Goal: Information Seeking & Learning: Learn about a topic

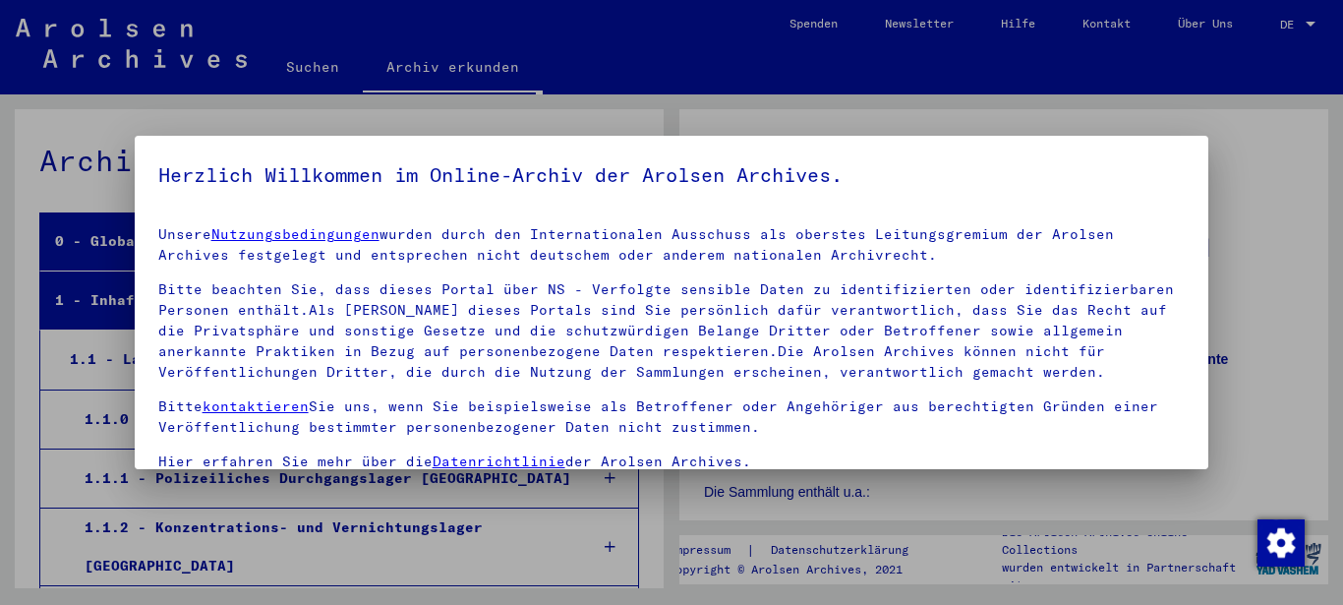
click at [673, 431] on p "Bitte kontaktieren Sie uns, wenn Sie beispielsweise als Betroffener oder Angehö…" at bounding box center [672, 416] width 1028 height 41
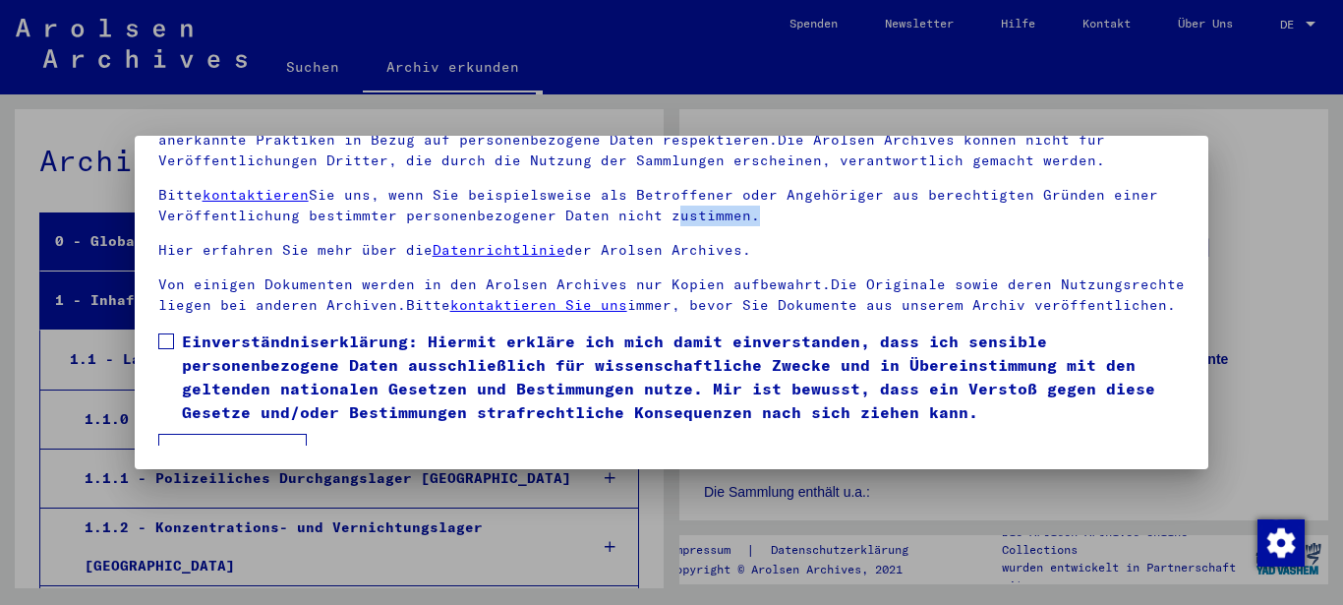
scroll to position [99, 0]
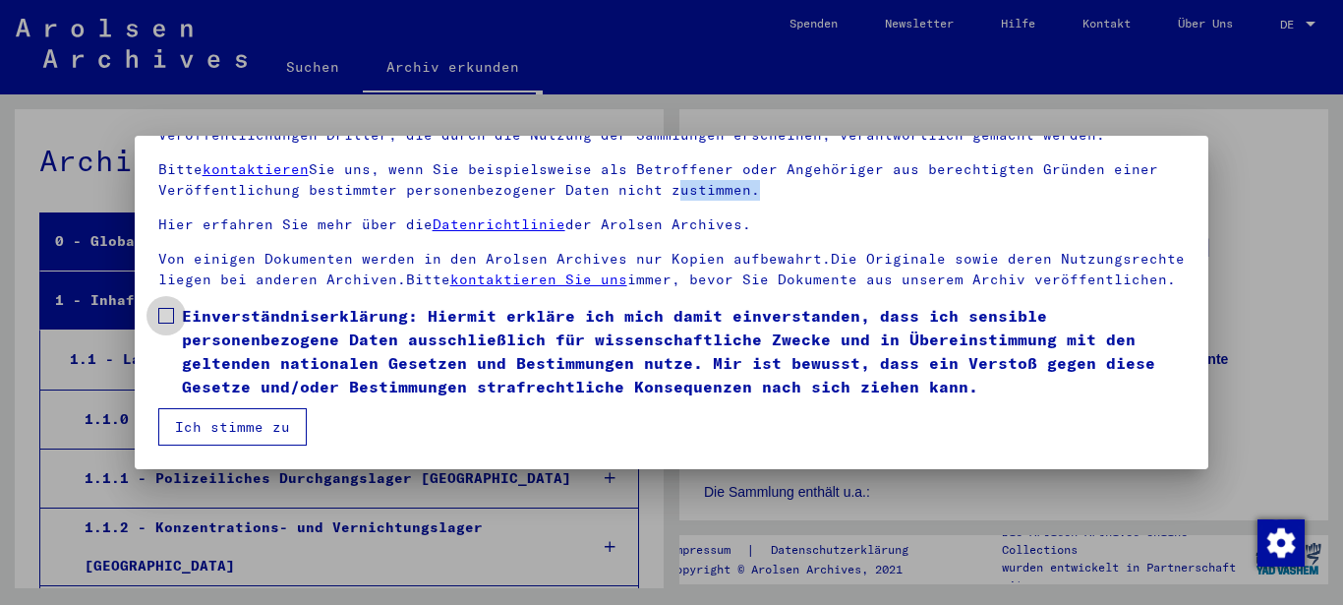
click at [169, 313] on span at bounding box center [166, 316] width 16 height 16
click at [260, 428] on button "Ich stimme zu" at bounding box center [232, 426] width 148 height 37
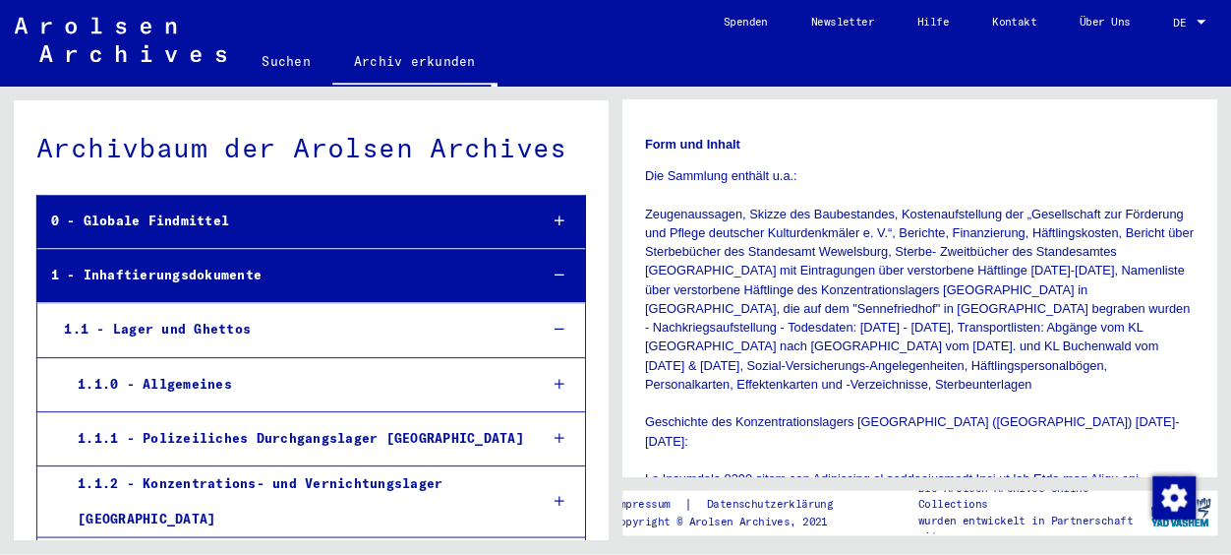
scroll to position [286, 0]
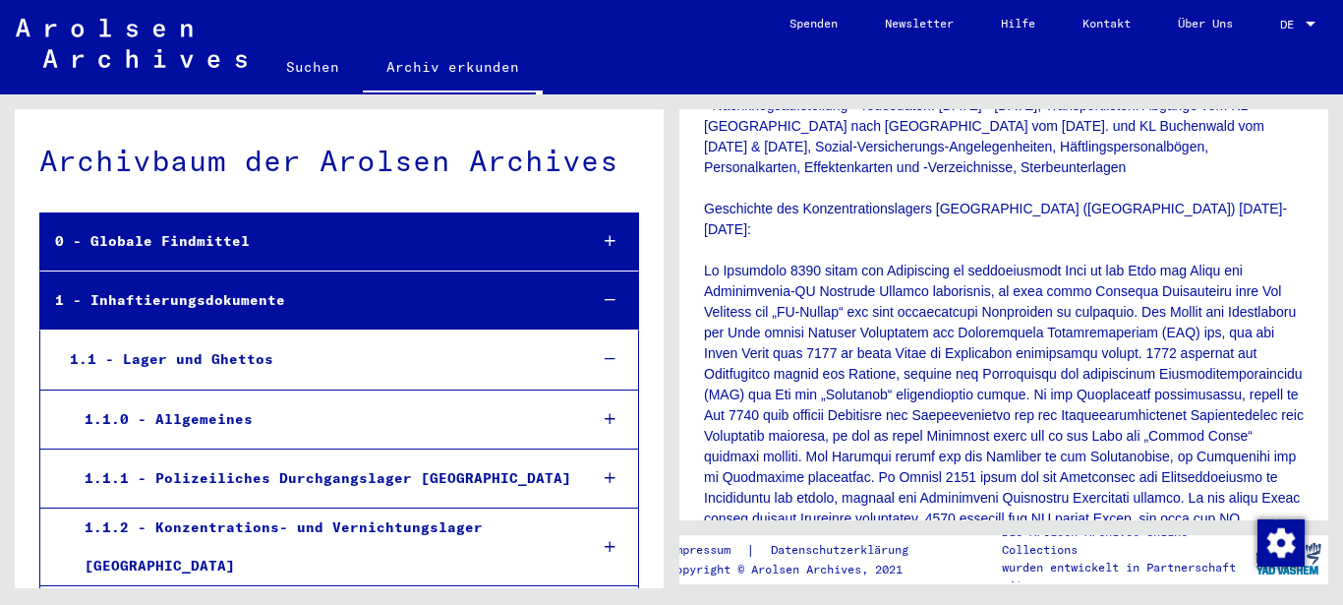
scroll to position [605, 0]
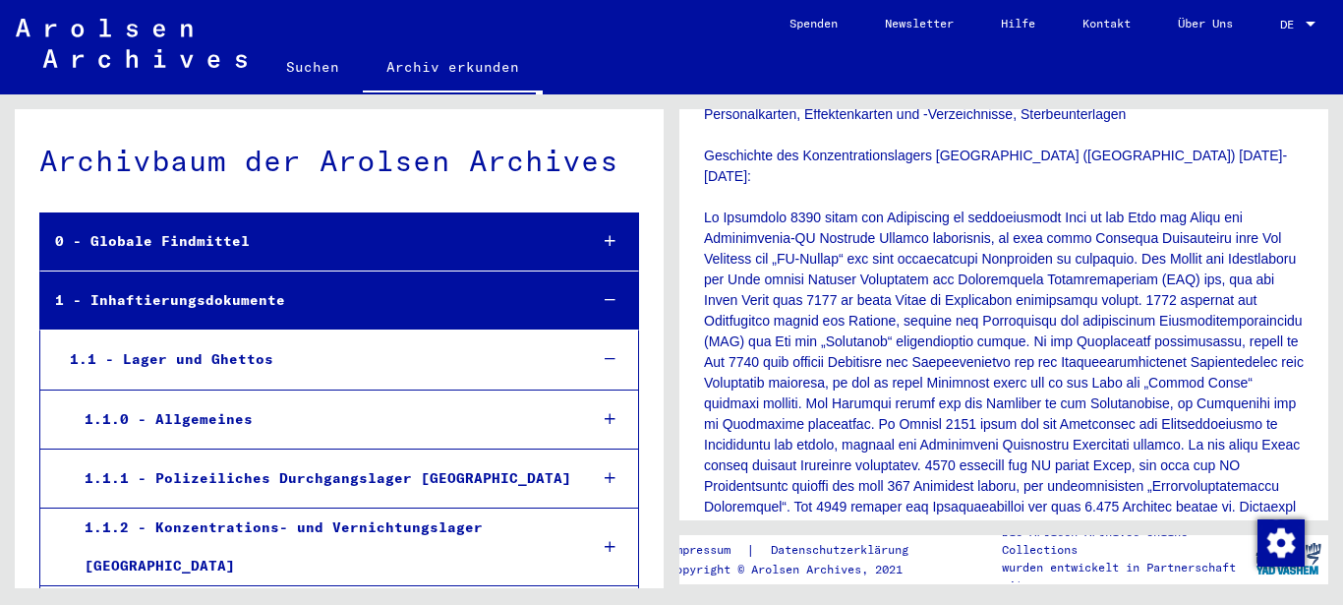
click at [952, 243] on p "Die Sammlung enthält u.a.: Zeugenaussagen, Skizze des Baubestandes, Kostenaufst…" at bounding box center [1004, 321] width 600 height 888
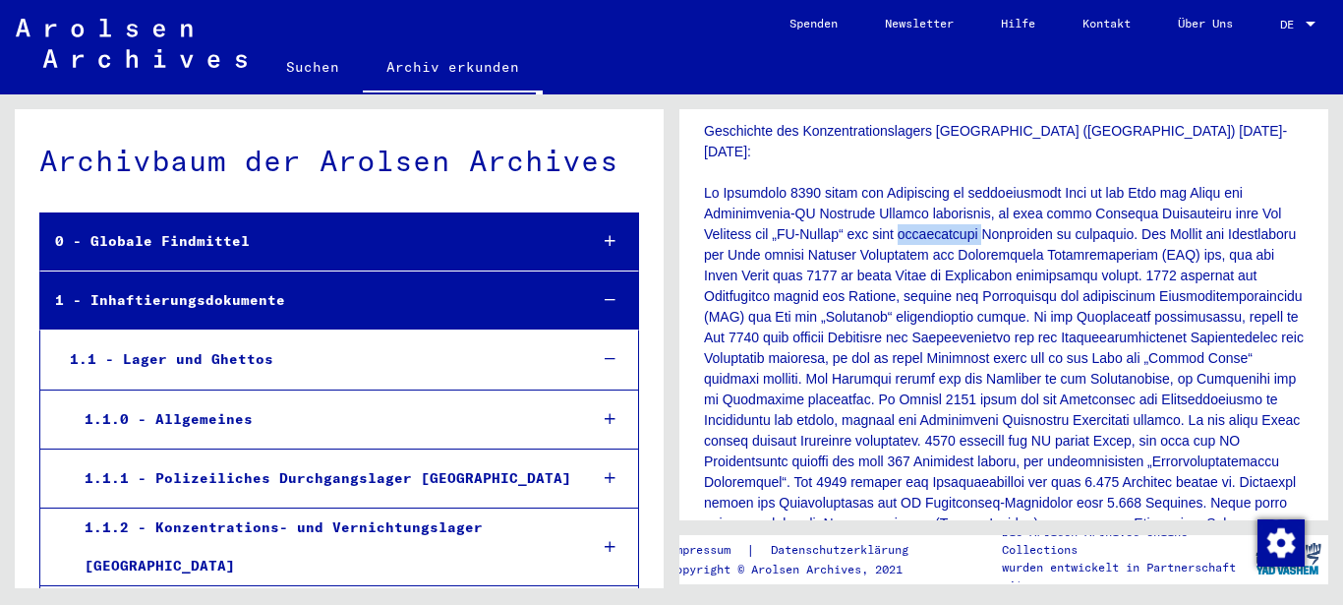
scroll to position [633, 0]
